Goal: Task Accomplishment & Management: Manage account settings

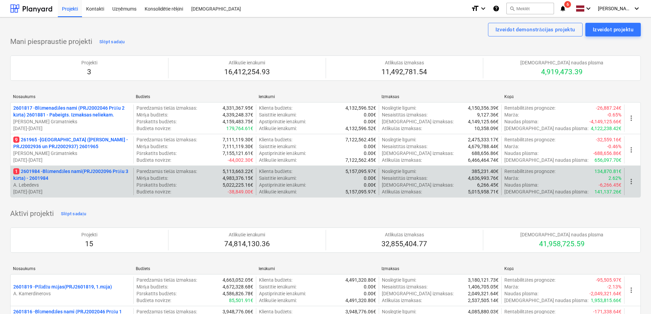
click at [60, 173] on p "1 2601984 - Blūmendāles nami(PRJ2002096 Prūšu 3 kārta) - 2601984" at bounding box center [71, 175] width 117 height 14
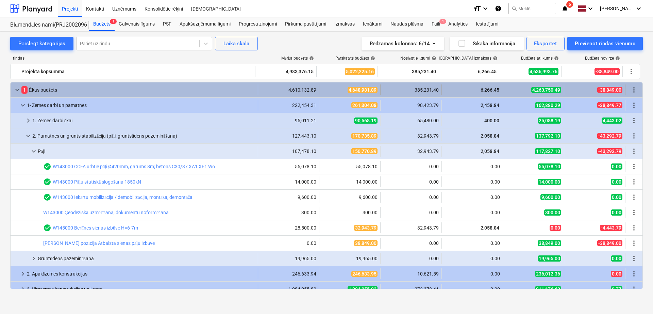
click at [23, 88] on span "1" at bounding box center [24, 89] width 6 height 7
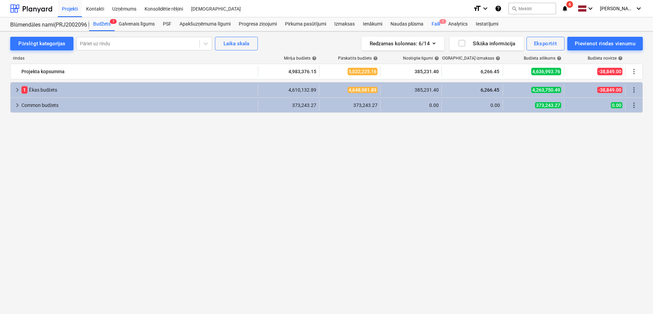
click at [435, 23] on div "Faili 1" at bounding box center [436, 24] width 17 height 14
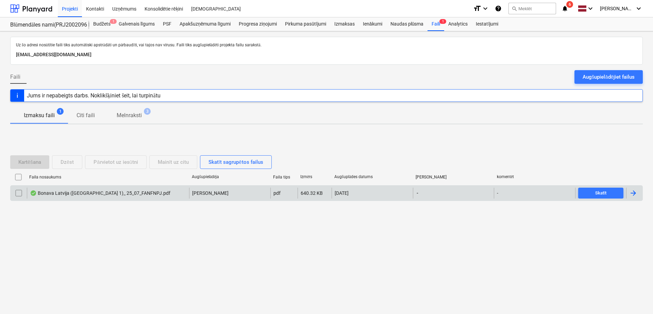
click at [635, 196] on div at bounding box center [634, 193] width 8 height 8
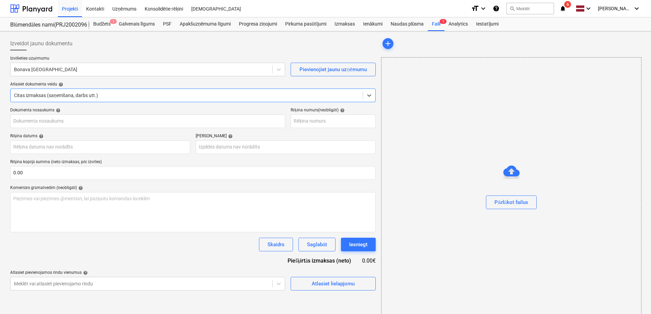
type input "Bonava Latvija ([GEOGRAPHIC_DATA] 1)_ 25_07_FANFNPJ.pdf"
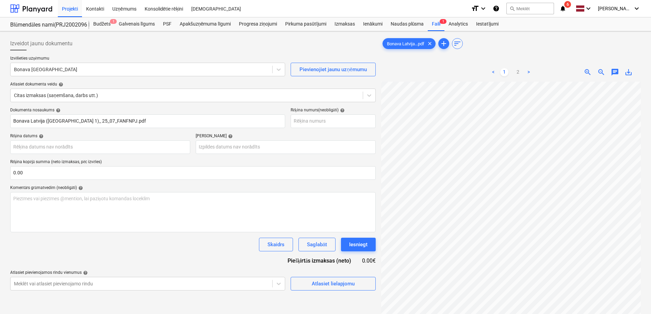
scroll to position [51, 48]
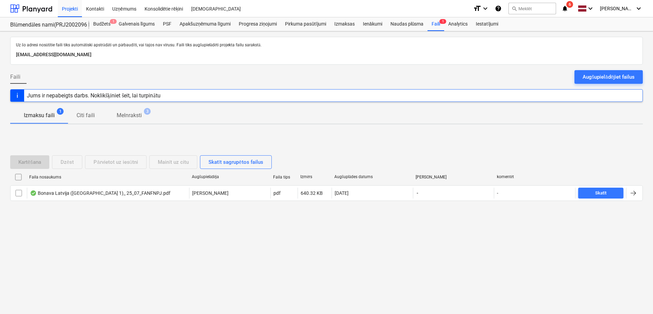
click at [567, 5] on icon "notifications" at bounding box center [565, 8] width 7 height 8
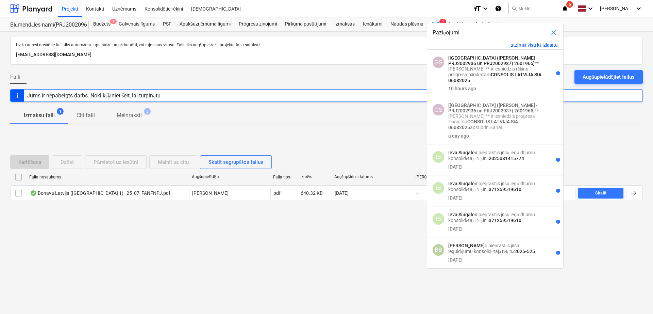
click at [353, 72] on div "Faili Augšupielādējiet failus" at bounding box center [326, 79] width 633 height 19
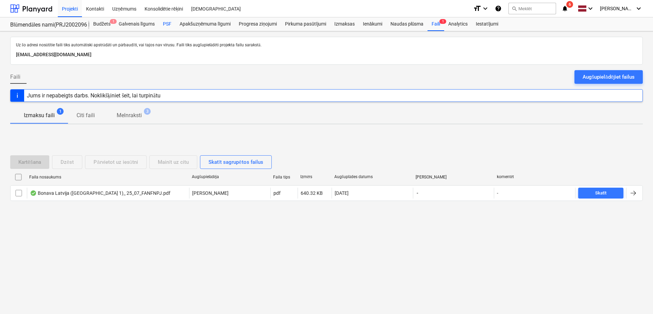
click at [166, 25] on div "PSF" at bounding box center [167, 24] width 17 height 14
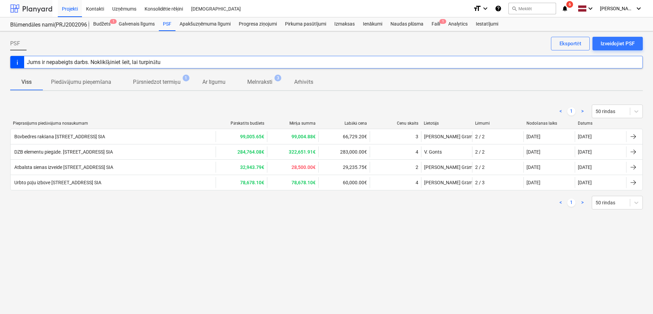
click at [34, 11] on div at bounding box center [31, 8] width 42 height 17
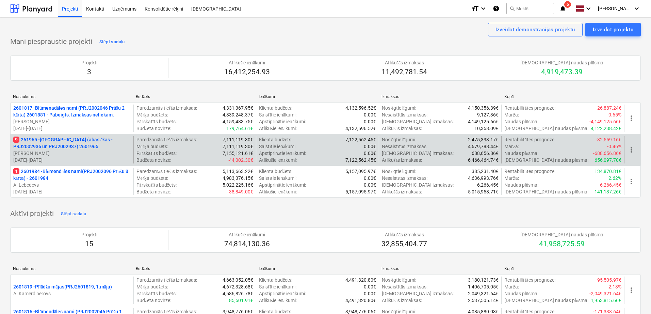
click at [92, 150] on p "[PERSON_NAME] Grāmatnieks" at bounding box center [71, 153] width 117 height 7
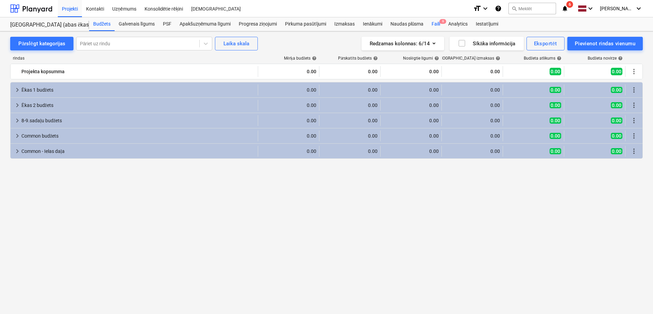
click at [434, 23] on div "Faili 9" at bounding box center [436, 24] width 17 height 14
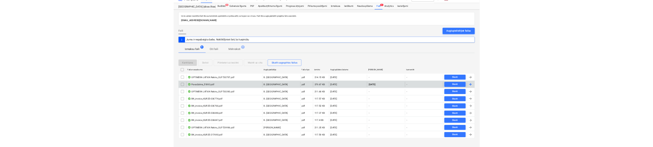
scroll to position [17, 0]
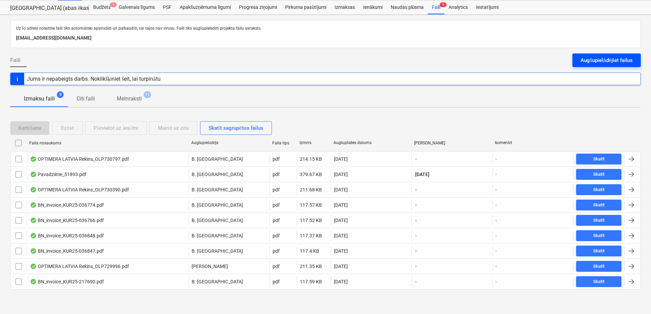
click at [608, 62] on div "Augšupielādējiet failus" at bounding box center [607, 60] width 52 height 9
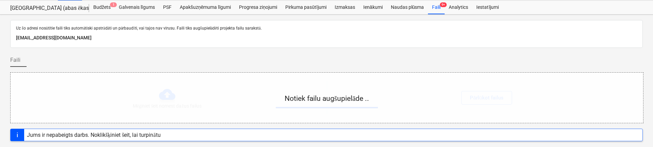
scroll to position [130, 0]
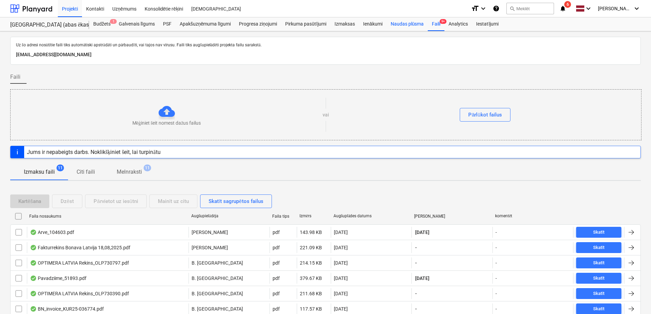
click at [409, 21] on div "Naudas plūsma" at bounding box center [408, 24] width 42 height 14
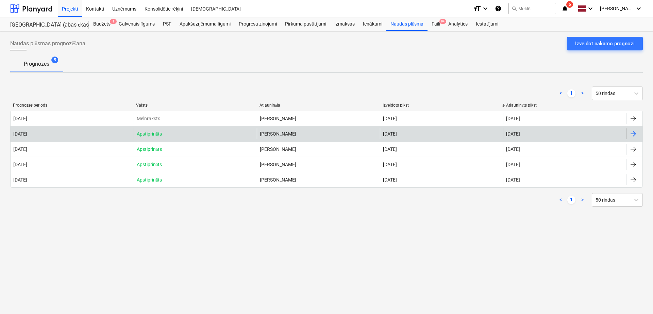
click at [632, 134] on div at bounding box center [634, 134] width 8 height 8
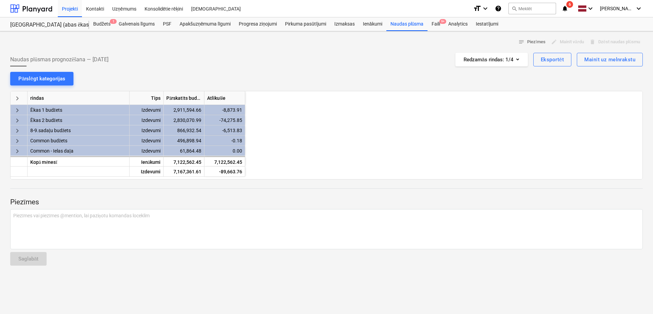
scroll to position [0, 272]
